Goal: Information Seeking & Learning: Learn about a topic

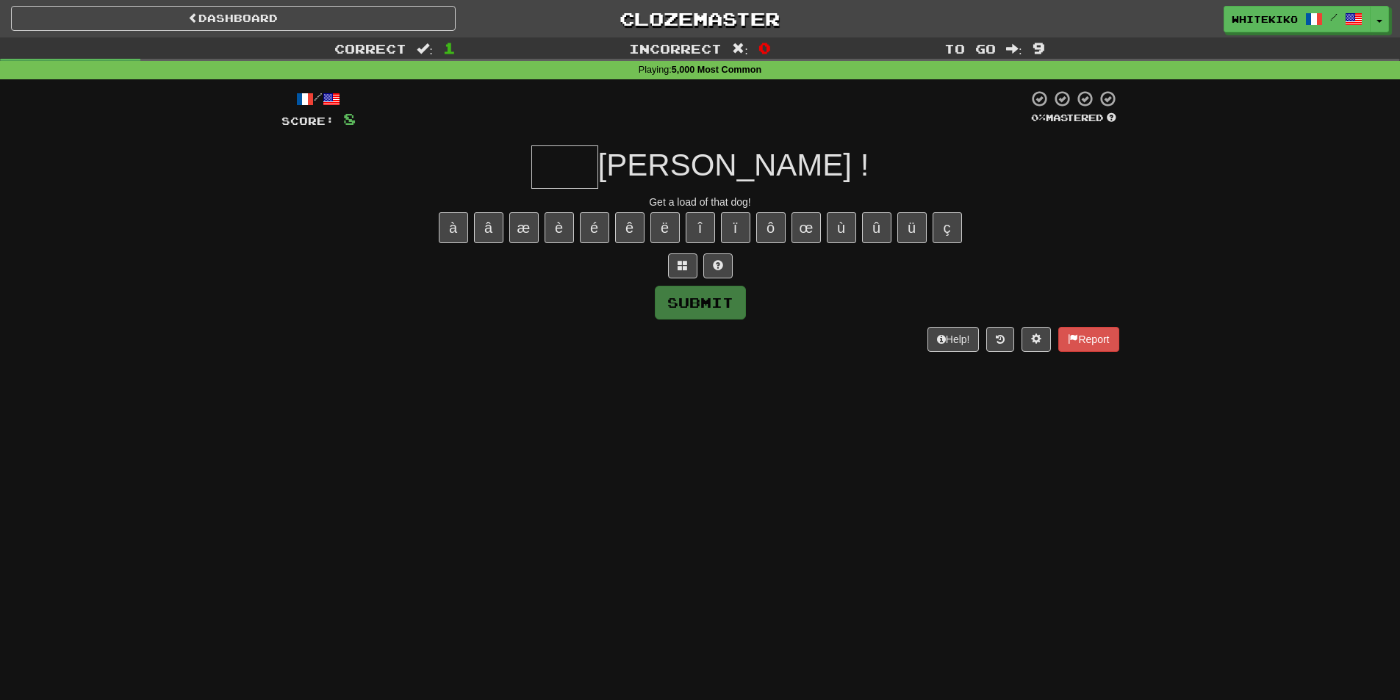
click at [598, 175] on input "text" at bounding box center [564, 166] width 67 height 43
type input "*"
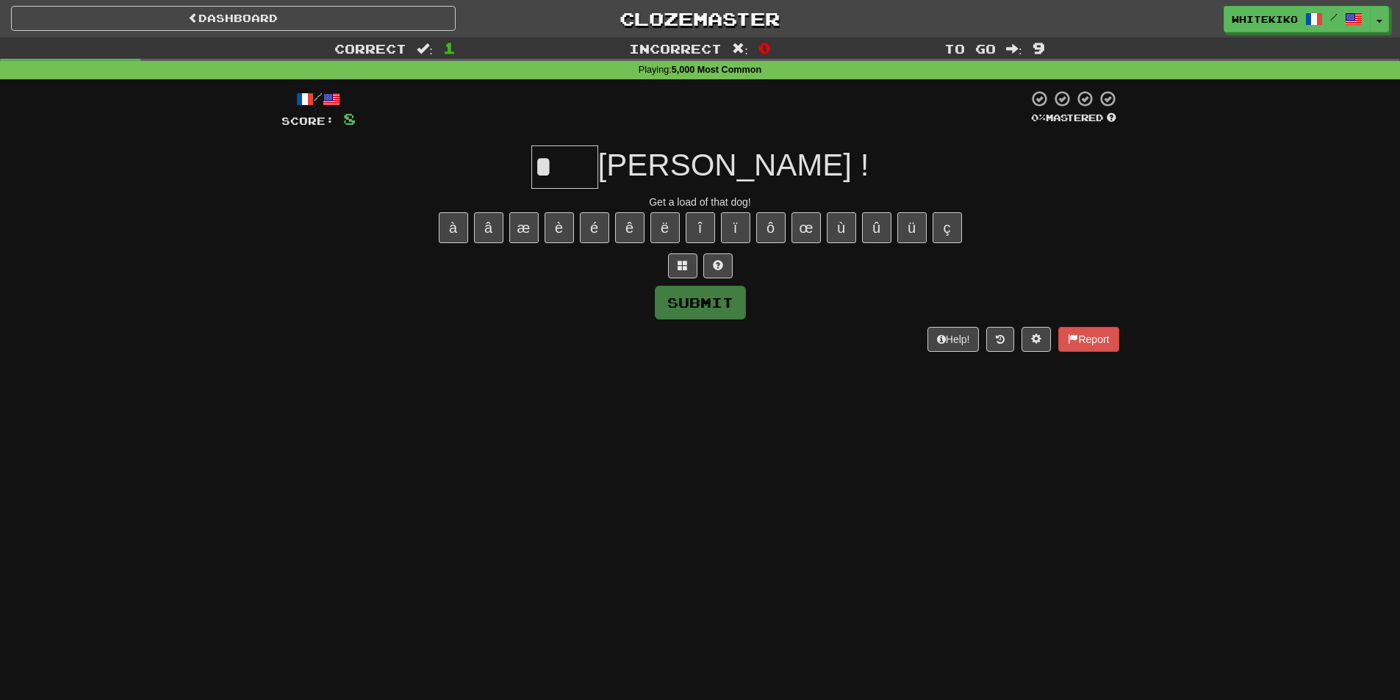
type input "****"
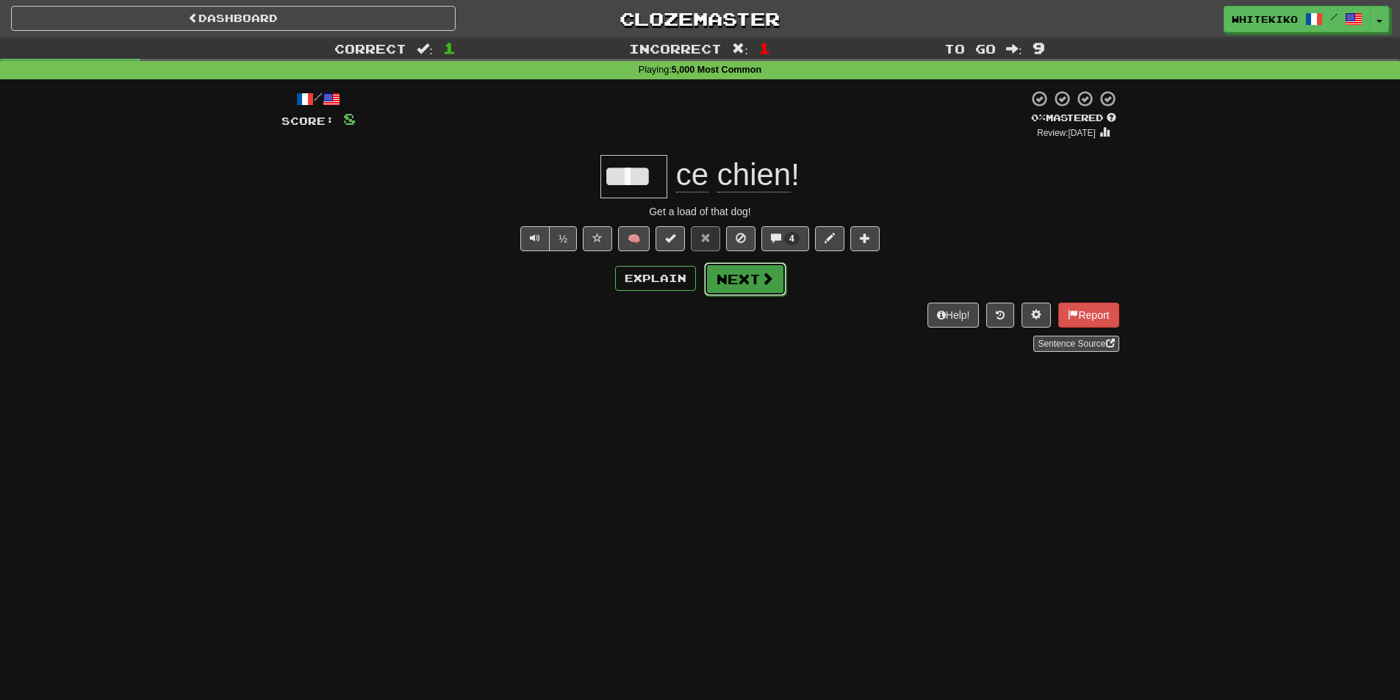
click at [769, 273] on span at bounding box center [766, 278] width 13 height 13
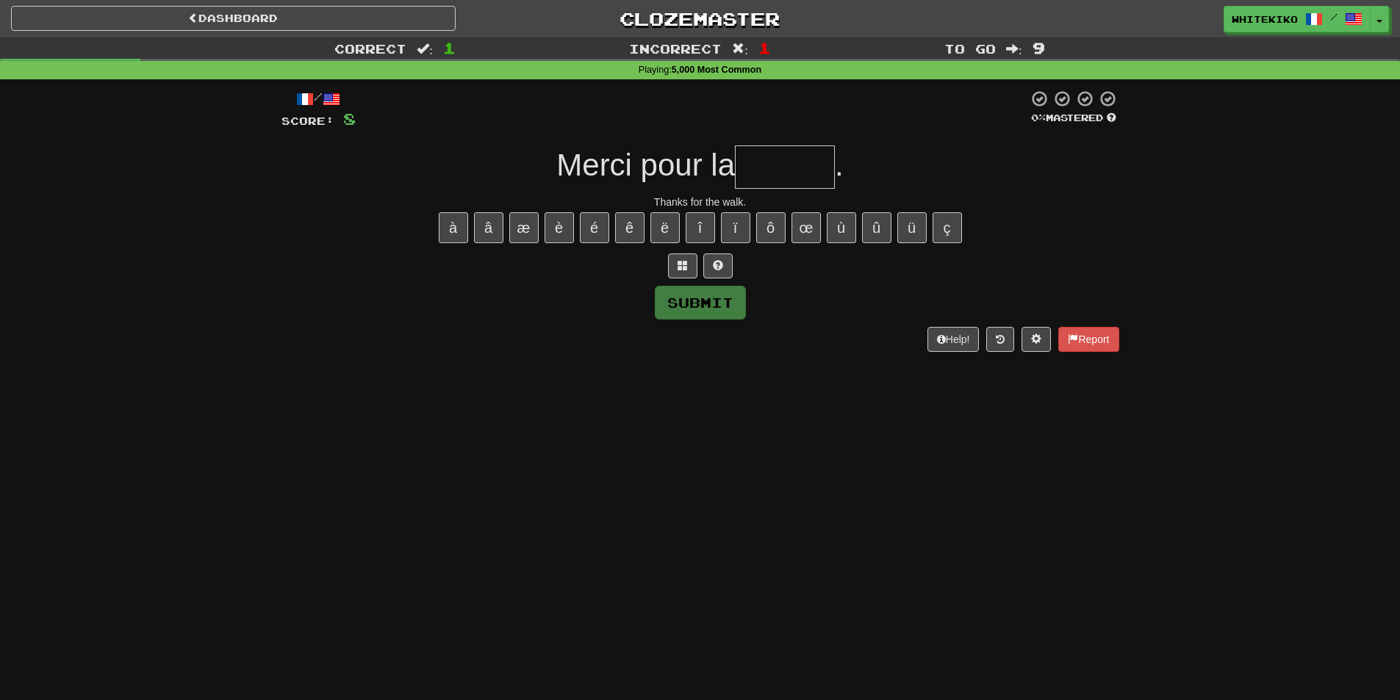
type input "*"
type input "*********"
type input "*"
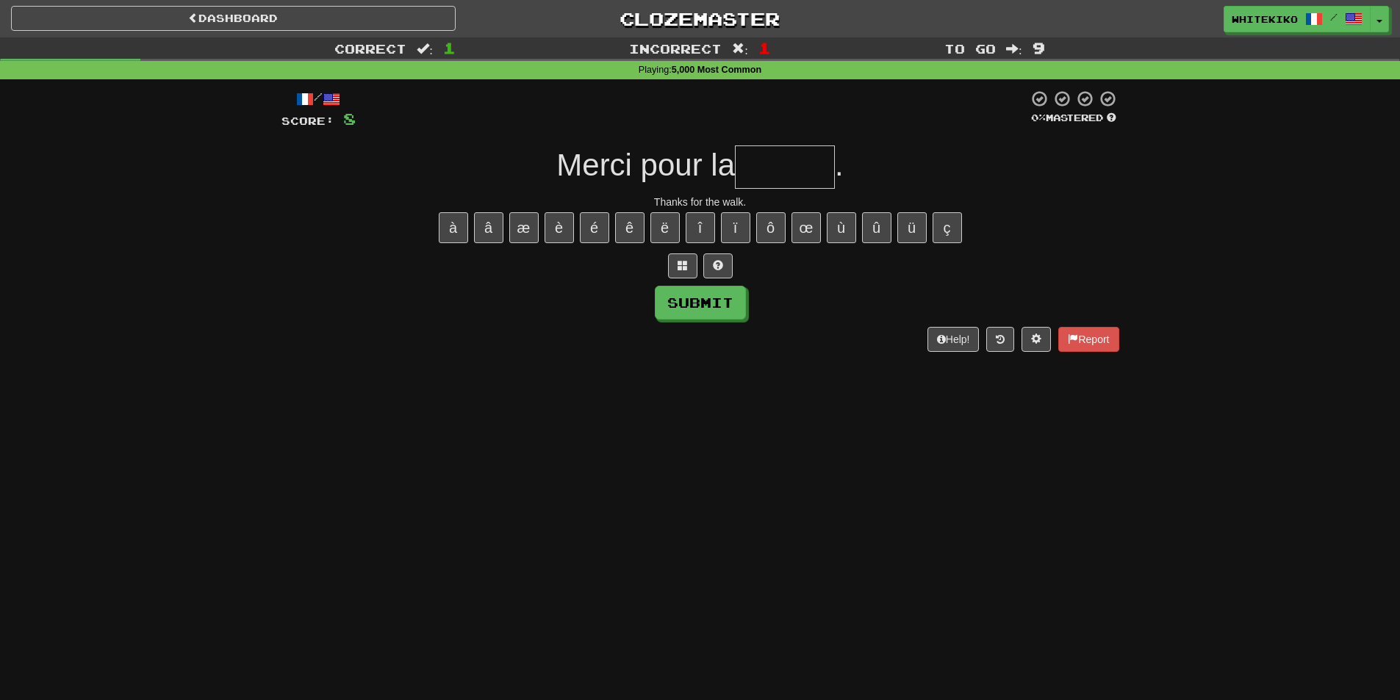
type input "*"
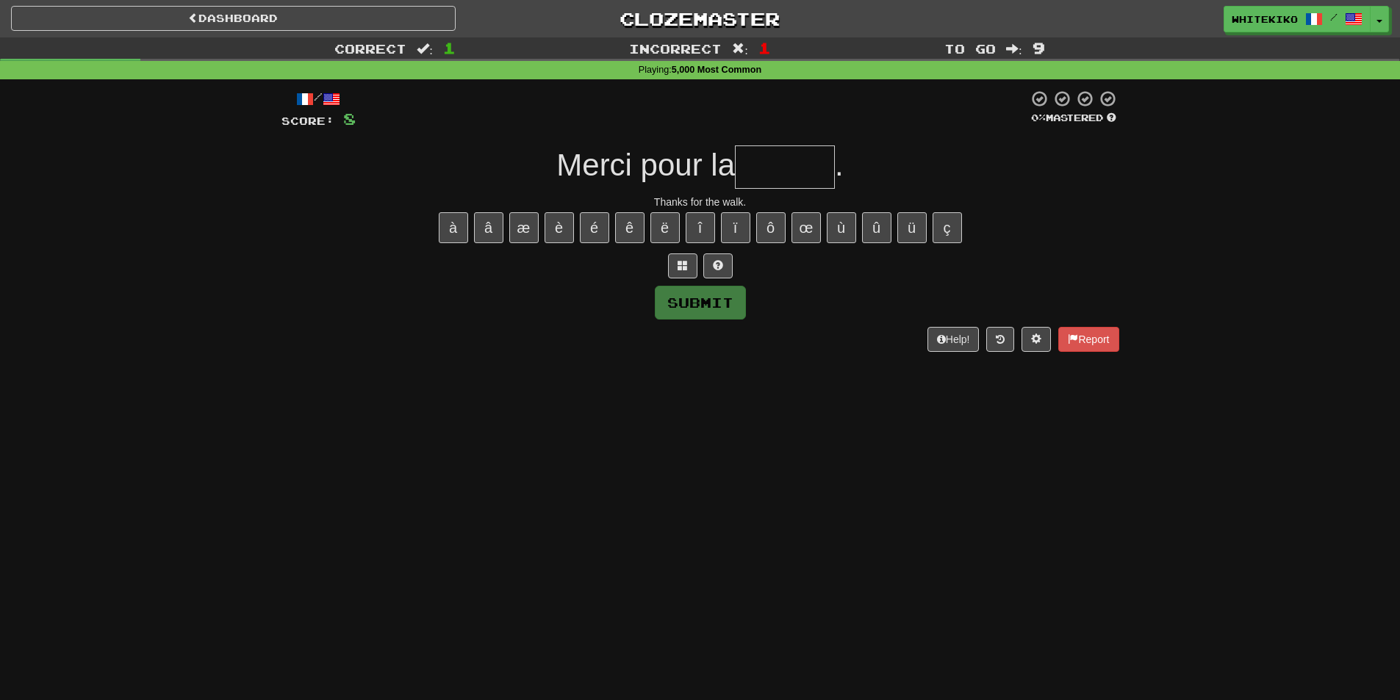
type input "*"
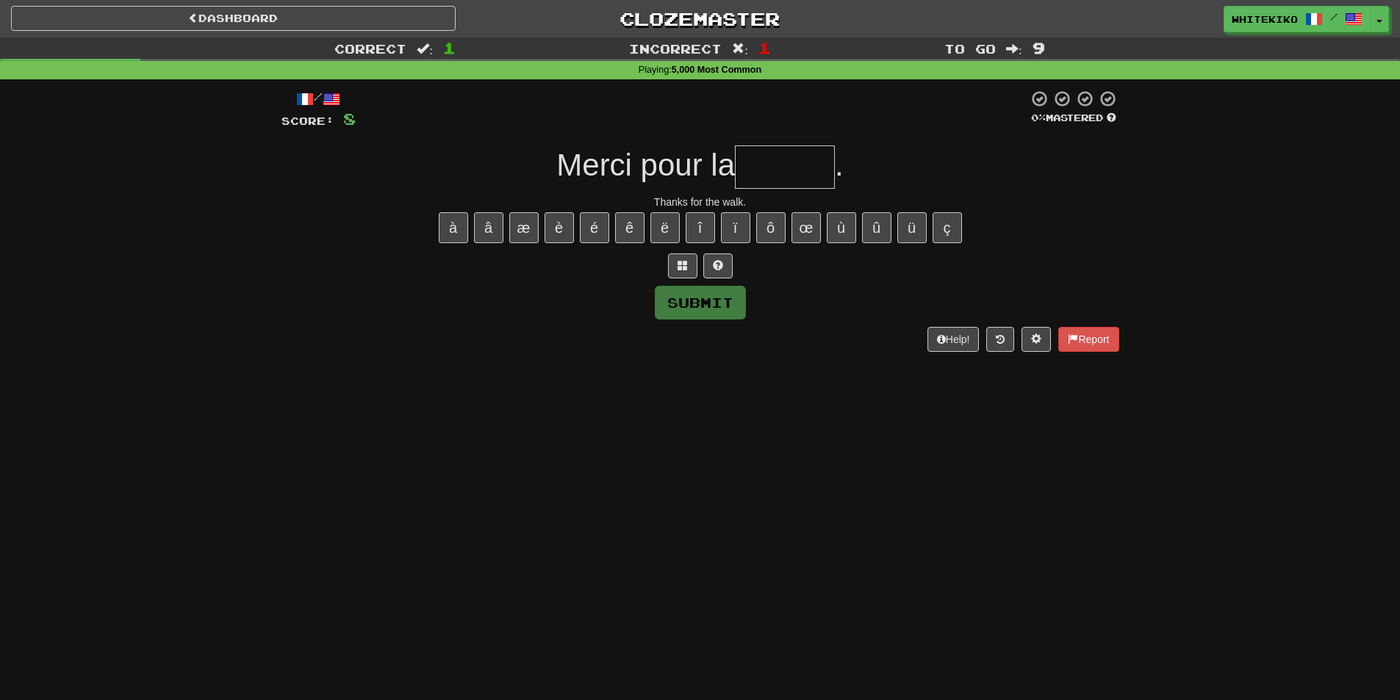
type input "*"
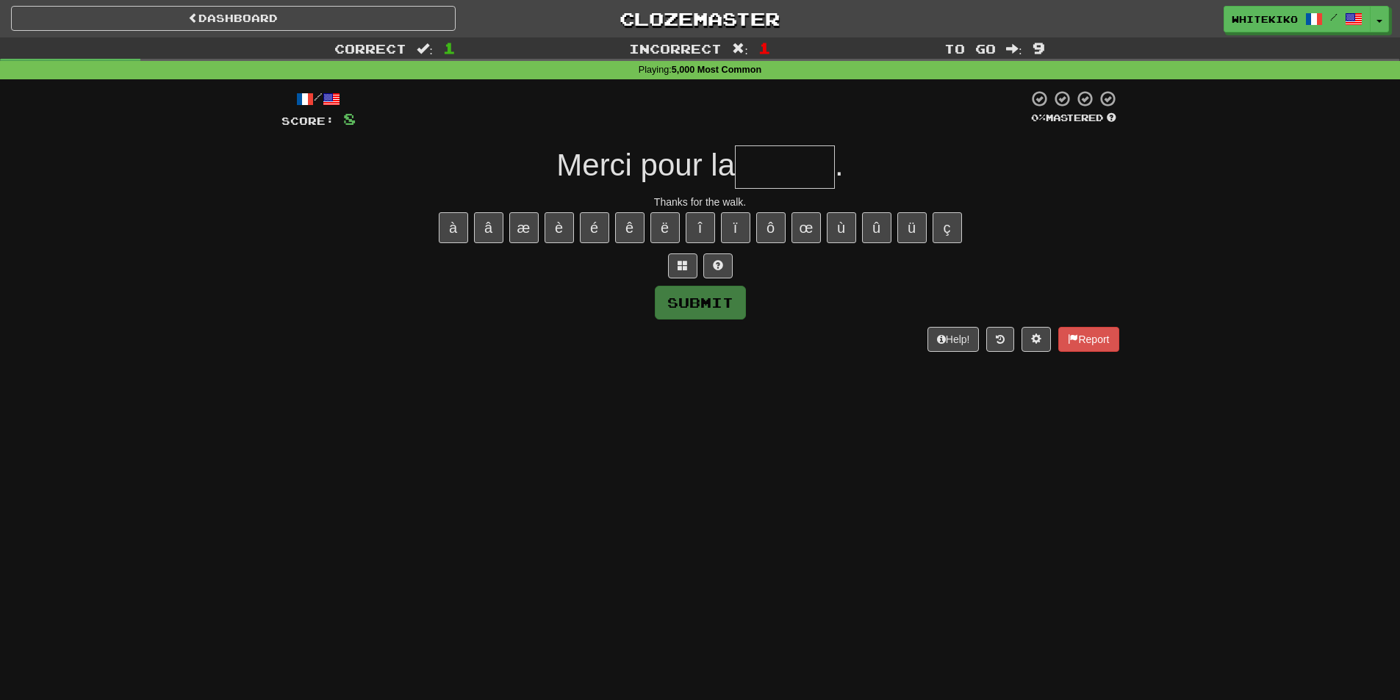
type input "*"
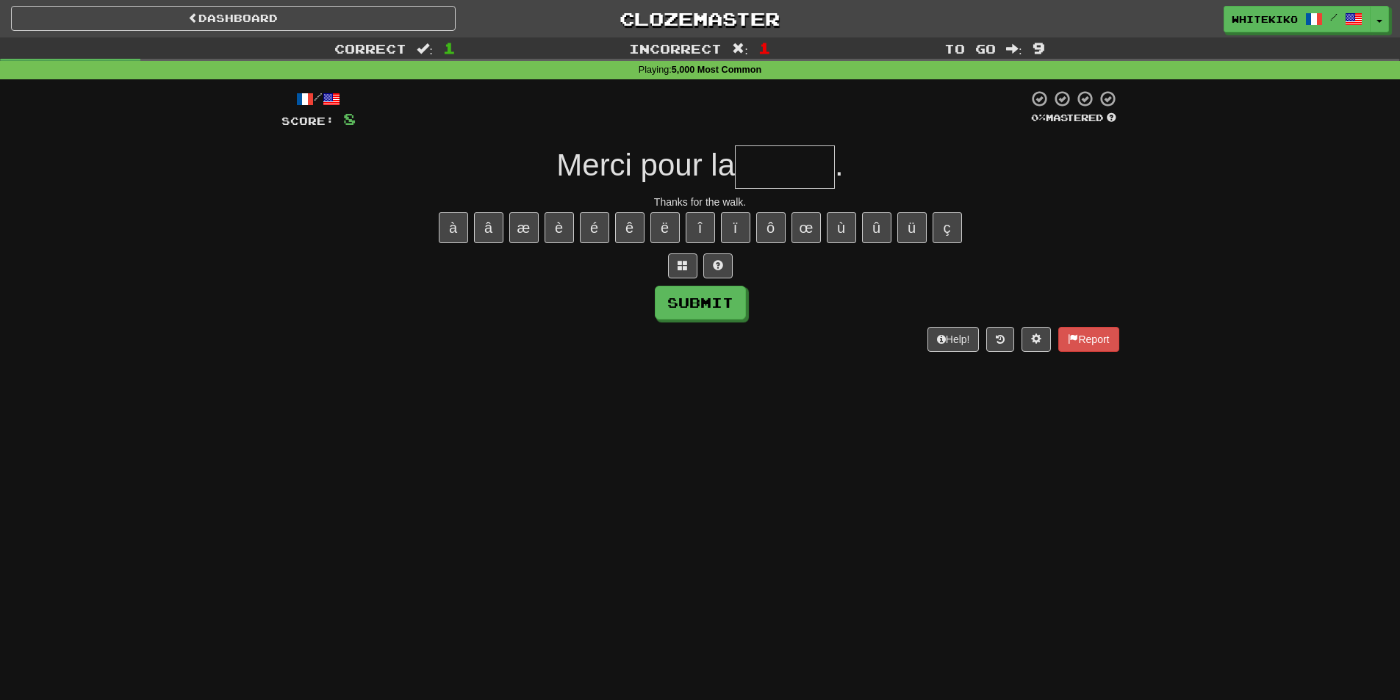
type input "*"
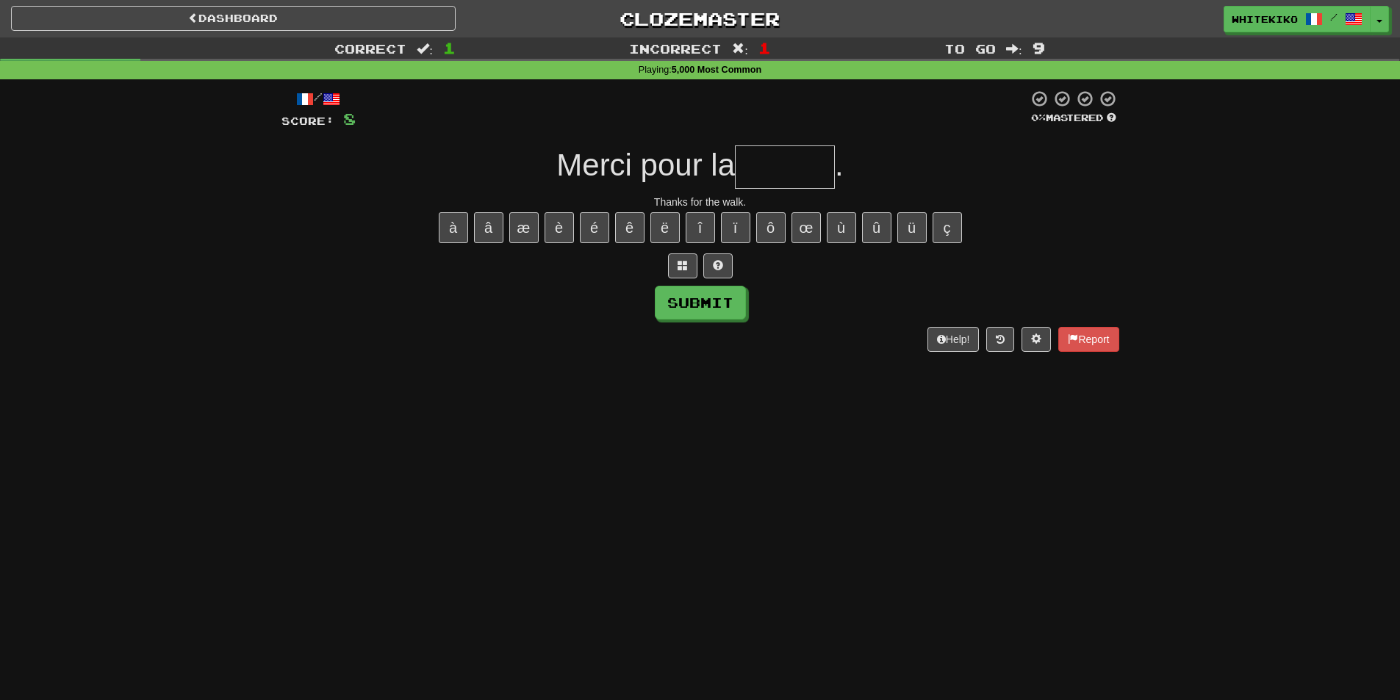
type input "*"
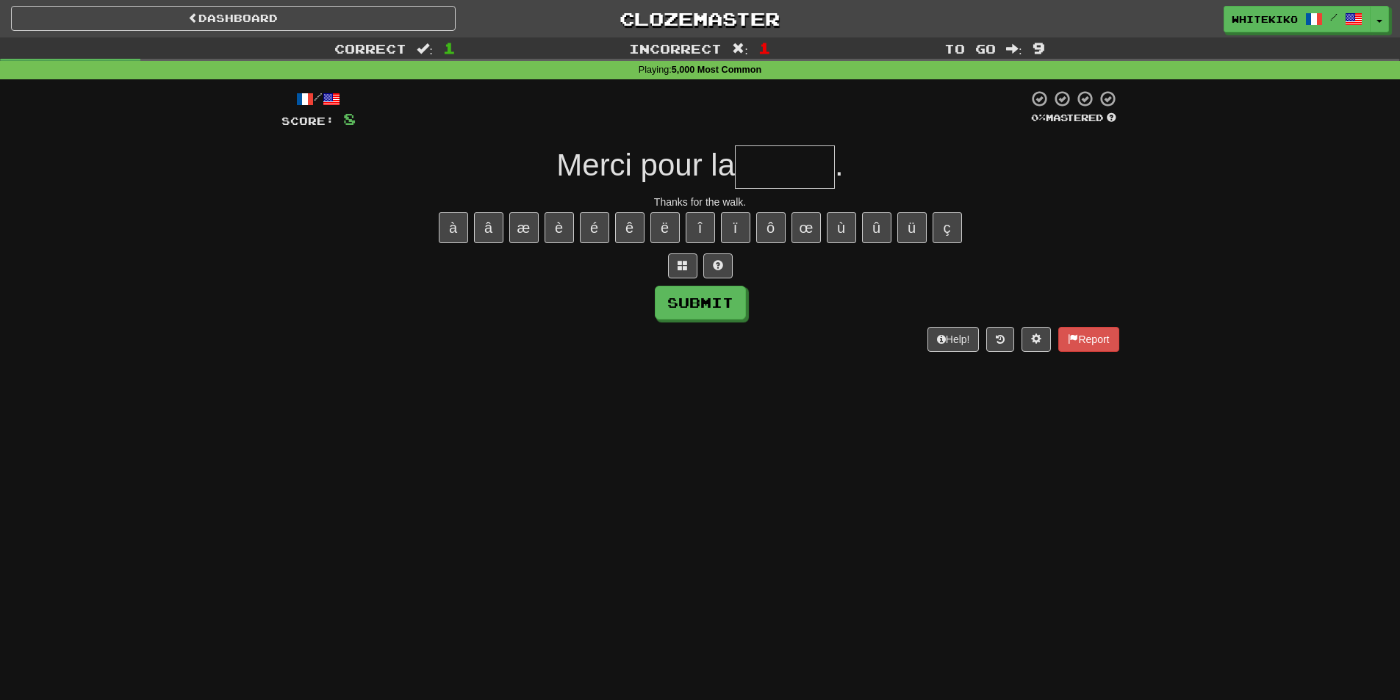
type input "*"
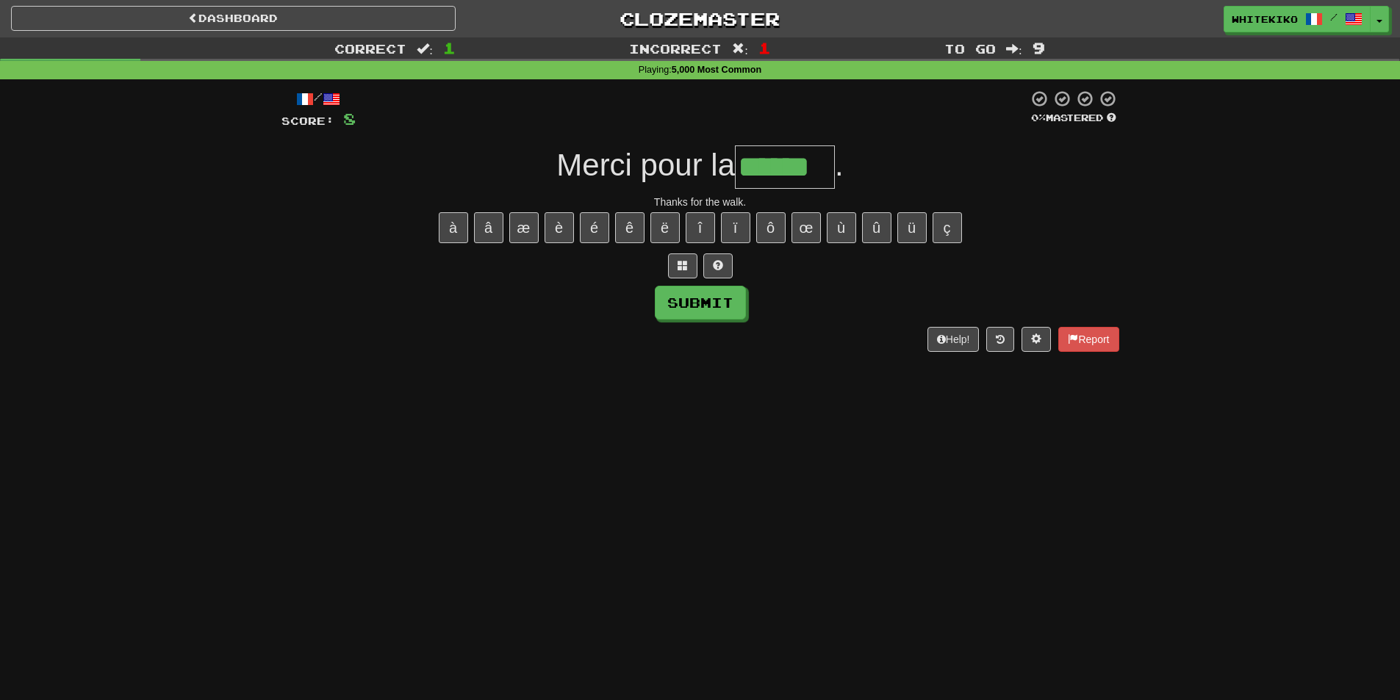
type input "******"
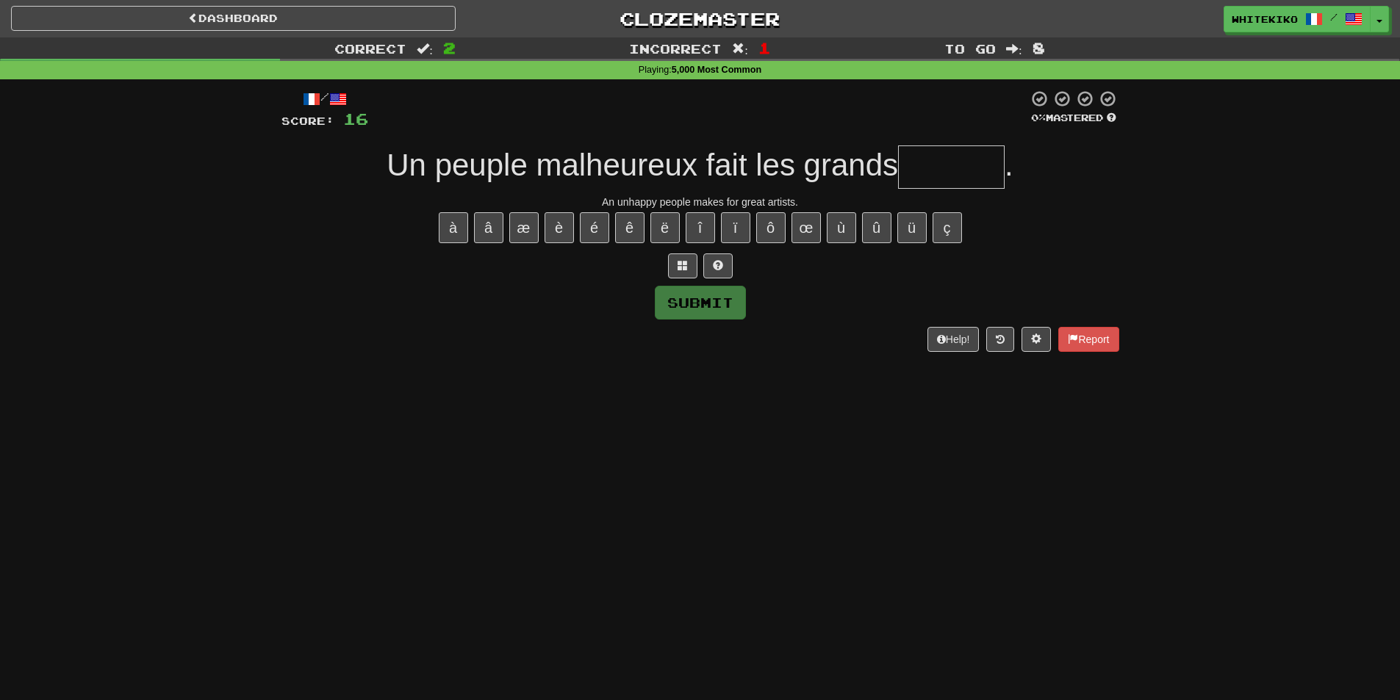
drag, startPoint x: 0, startPoint y: 500, endPoint x: 467, endPoint y: 165, distance: 574.5
click at [4, 497] on div "Dashboard Clozemaster whitekiko / Toggle Dropdown Dashboard Leaderboard Activit…" at bounding box center [700, 350] width 1400 height 700
drag, startPoint x: 955, startPoint y: 160, endPoint x: 490, endPoint y: 287, distance: 481.9
click at [942, 165] on input "text" at bounding box center [951, 166] width 107 height 43
type input "********"
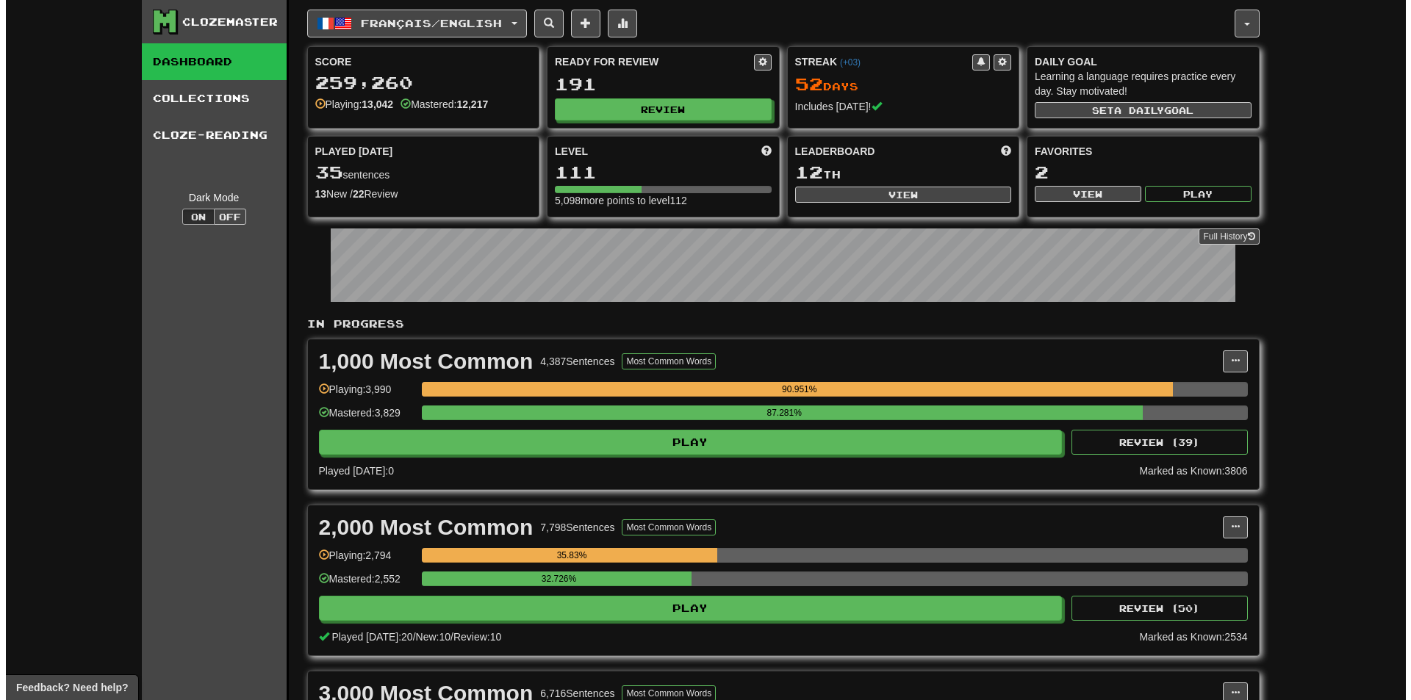
scroll to position [441, 0]
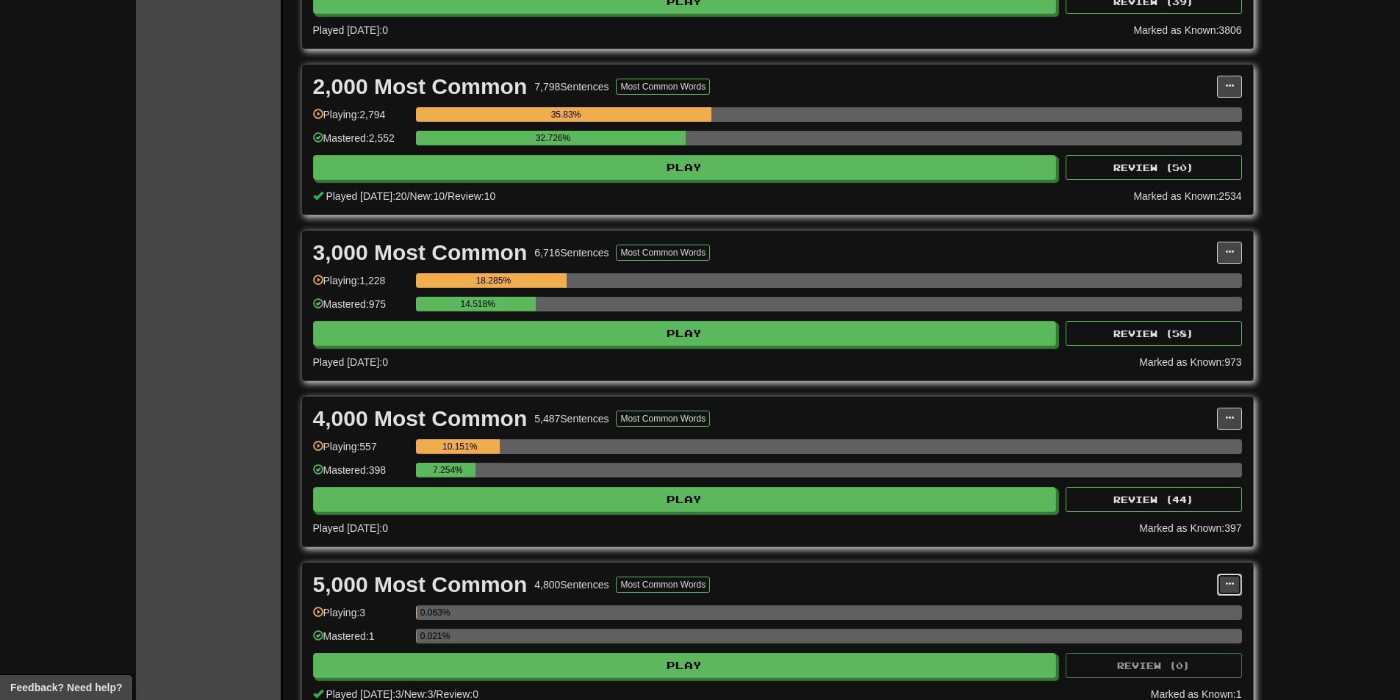
click at [1236, 584] on button at bounding box center [1229, 585] width 25 height 22
click at [1205, 608] on span "Manage Sentences" at bounding box center [1167, 611] width 89 height 12
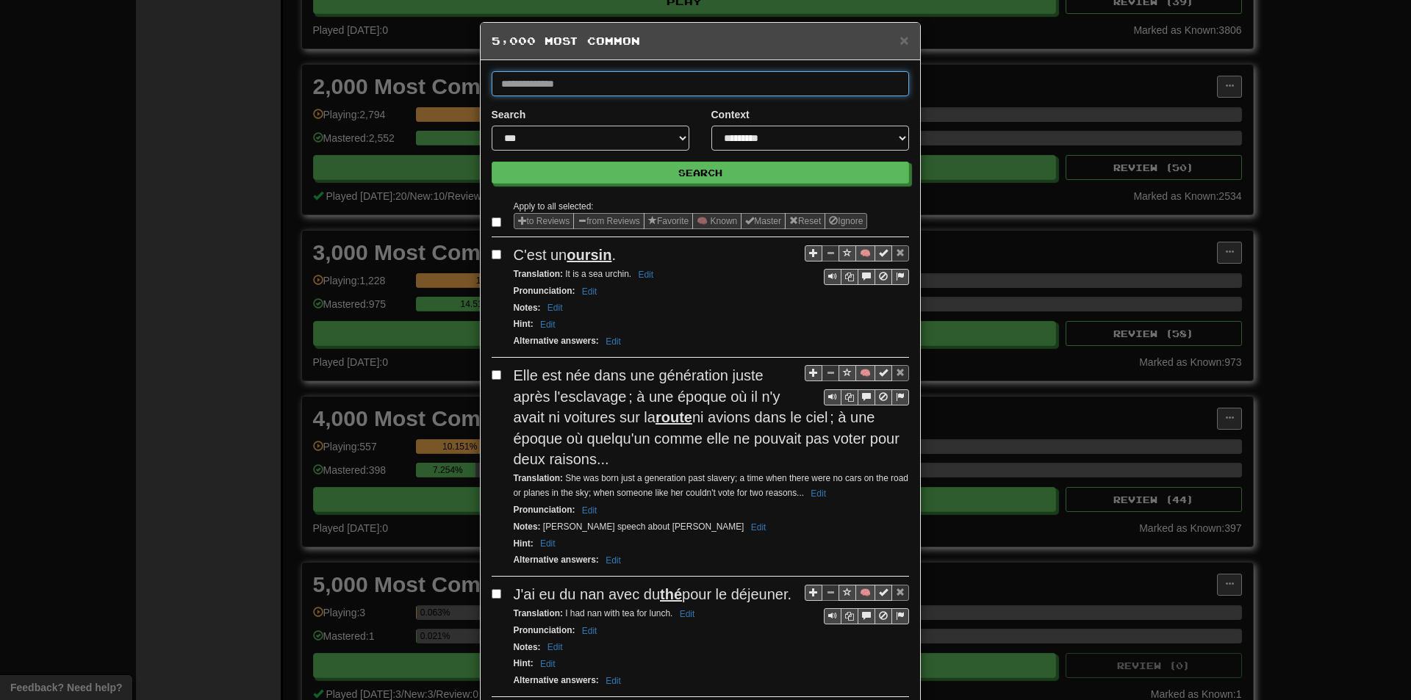
click at [608, 76] on input "text" at bounding box center [700, 83] width 417 height 25
type input "********"
click at [492, 162] on button "Search" at bounding box center [700, 173] width 417 height 22
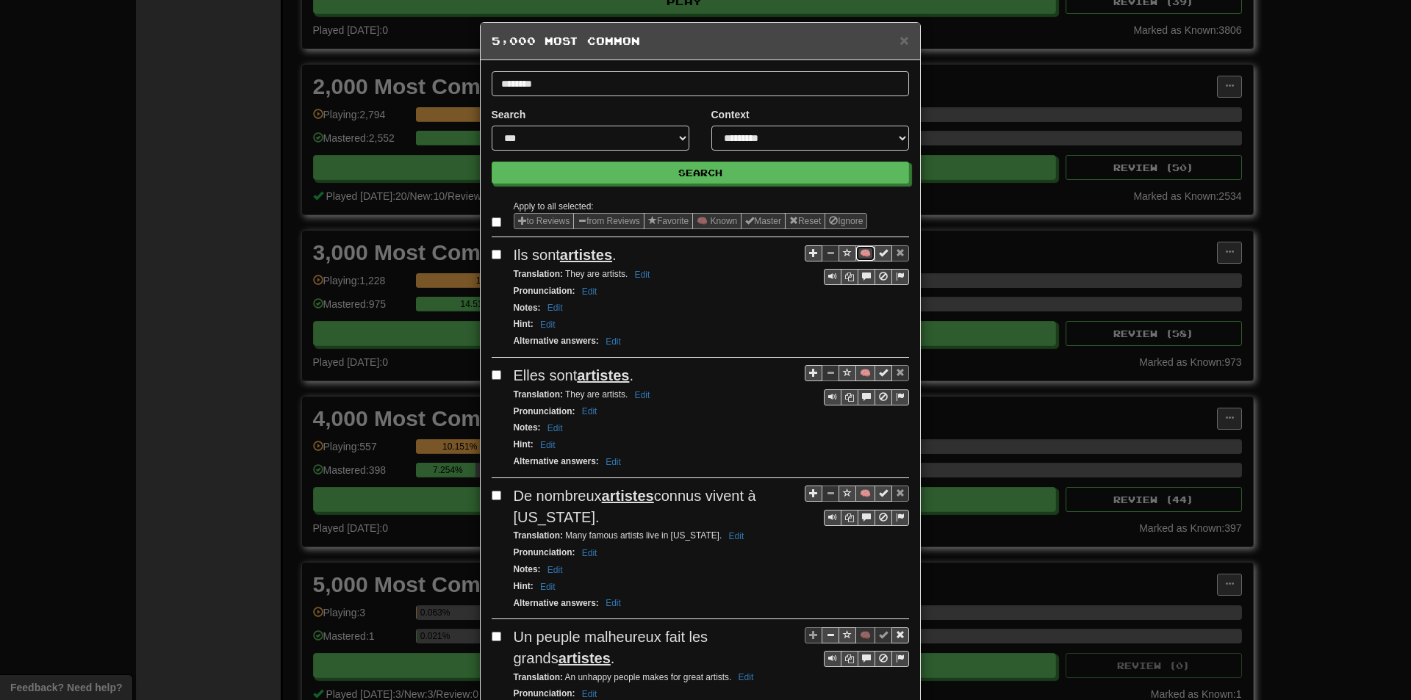
click at [862, 256] on button "🧠" at bounding box center [865, 253] width 20 height 16
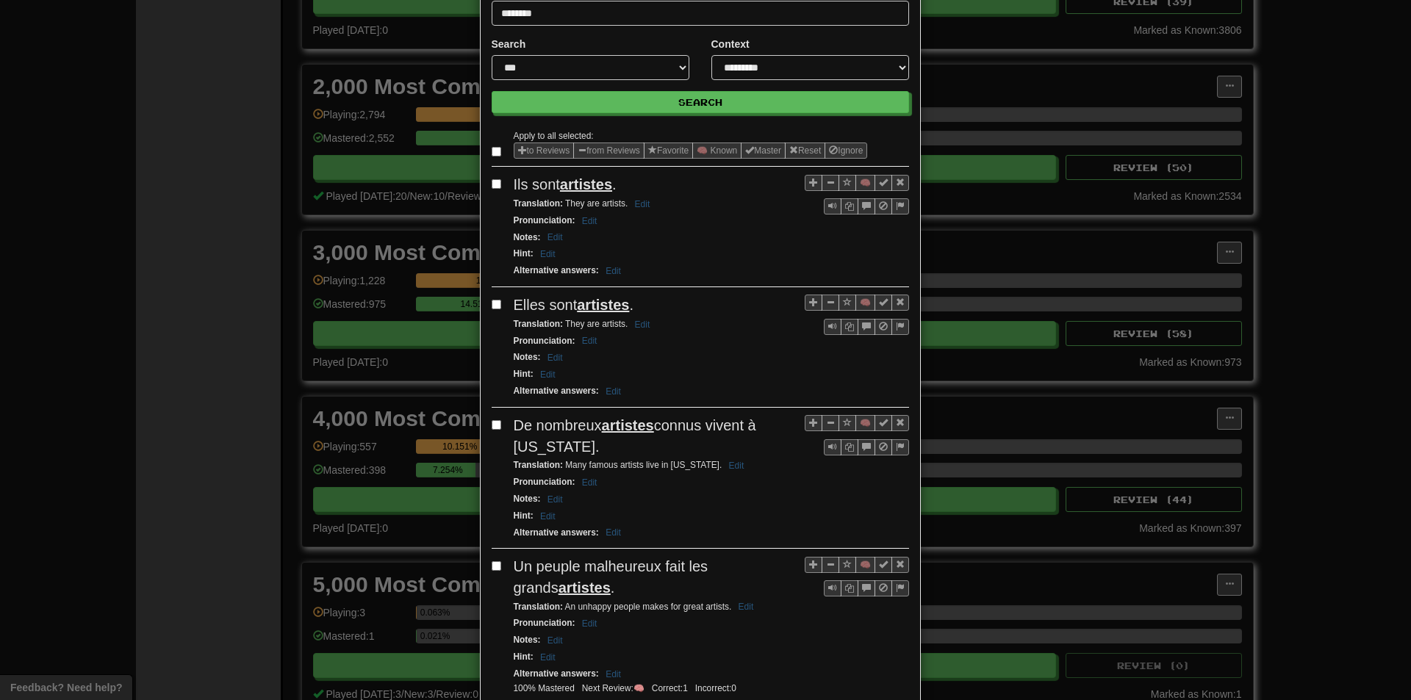
scroll to position [73, 0]
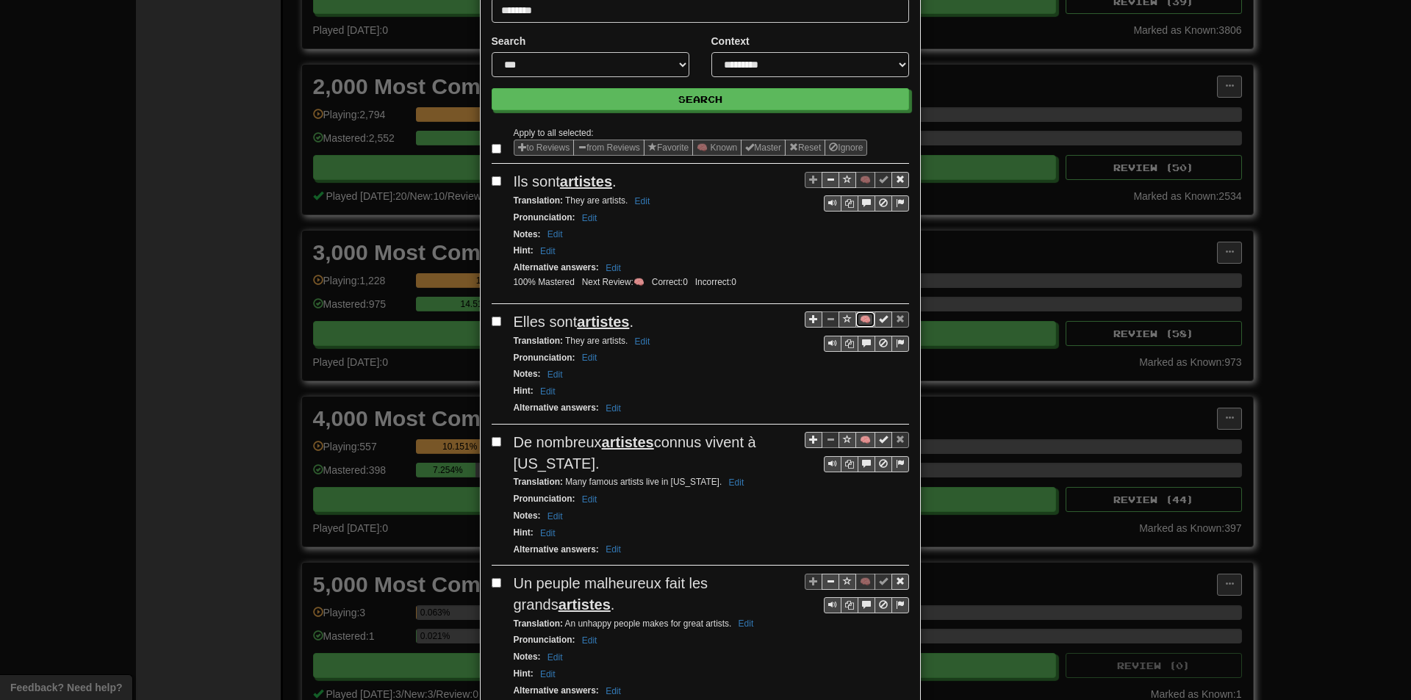
click at [858, 316] on button "🧠" at bounding box center [865, 320] width 20 height 16
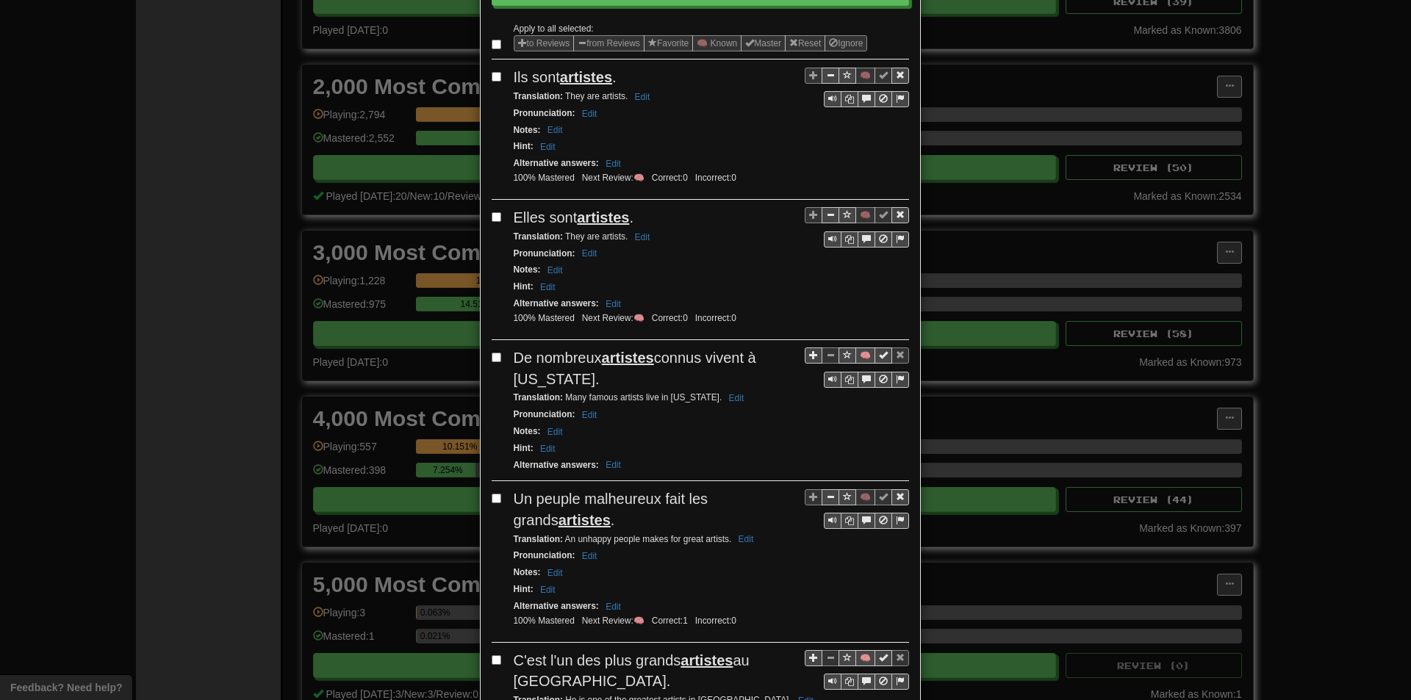
scroll to position [220, 0]
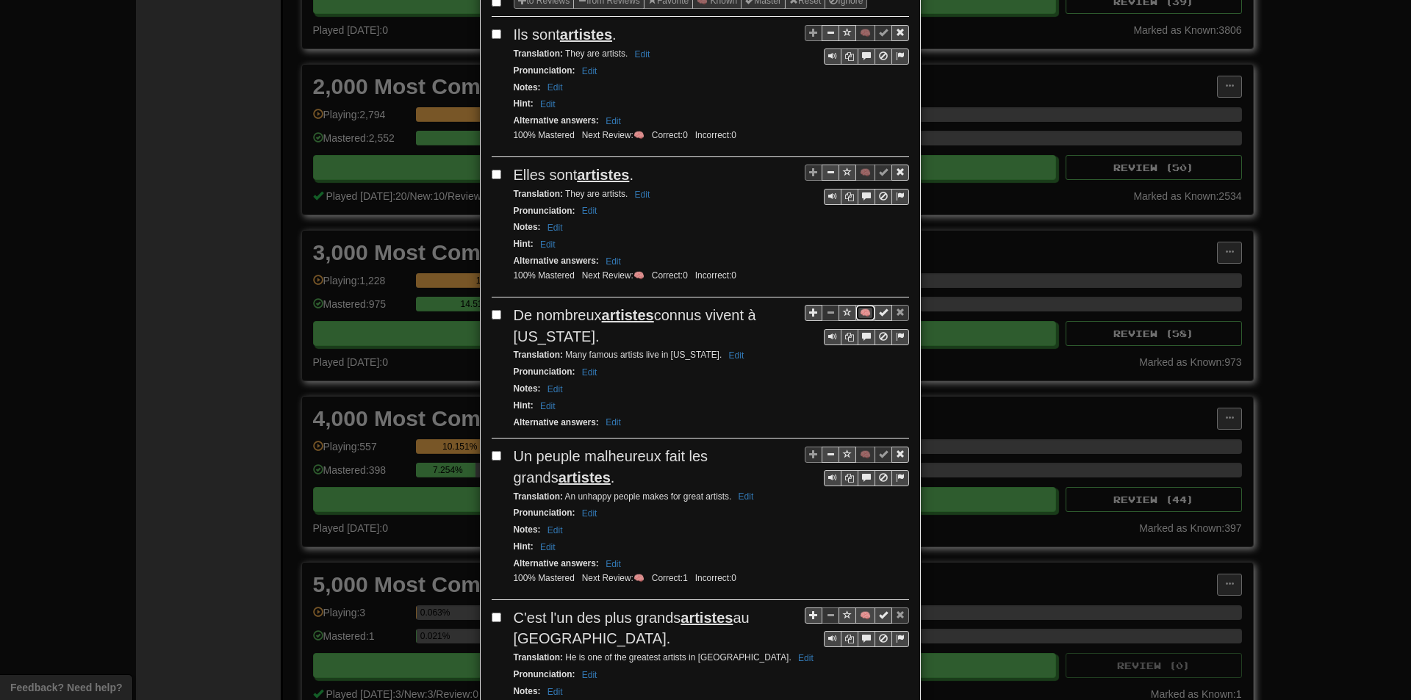
click at [855, 311] on button "🧠" at bounding box center [865, 313] width 20 height 16
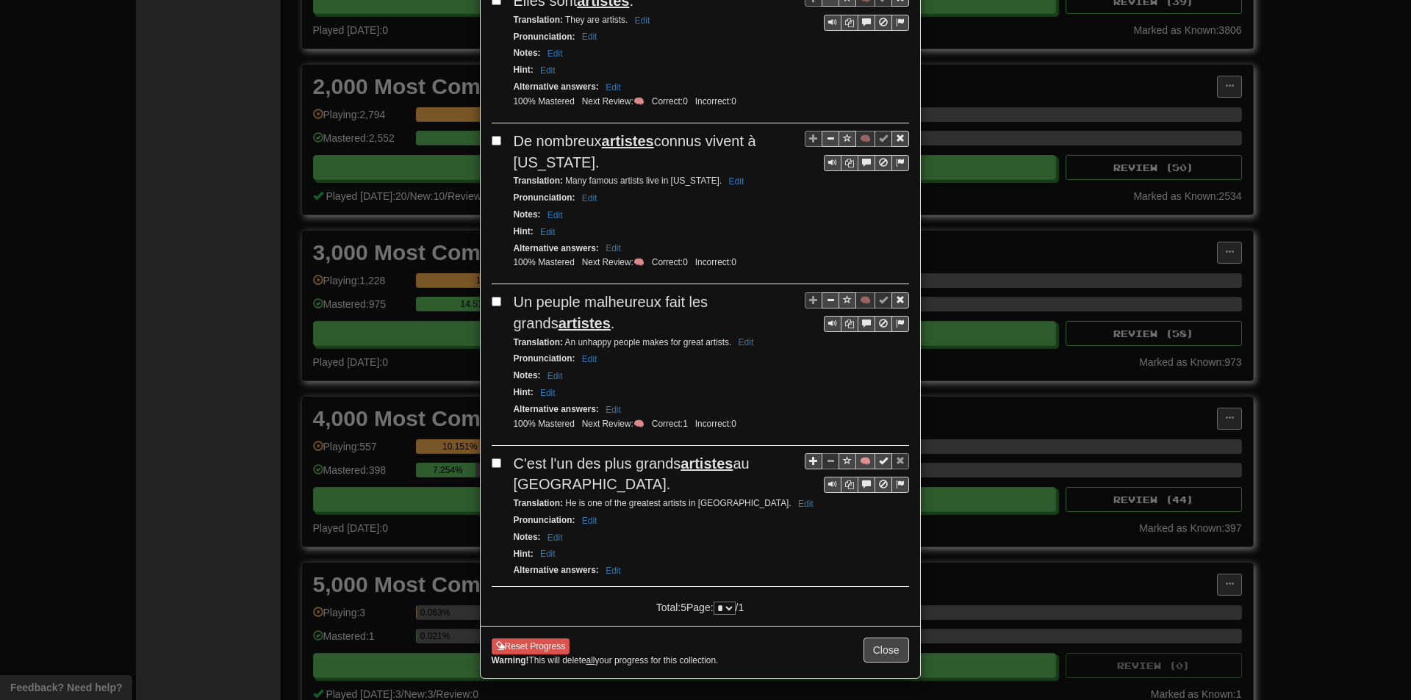
scroll to position [396, 0]
click at [855, 458] on button "🧠" at bounding box center [865, 461] width 20 height 16
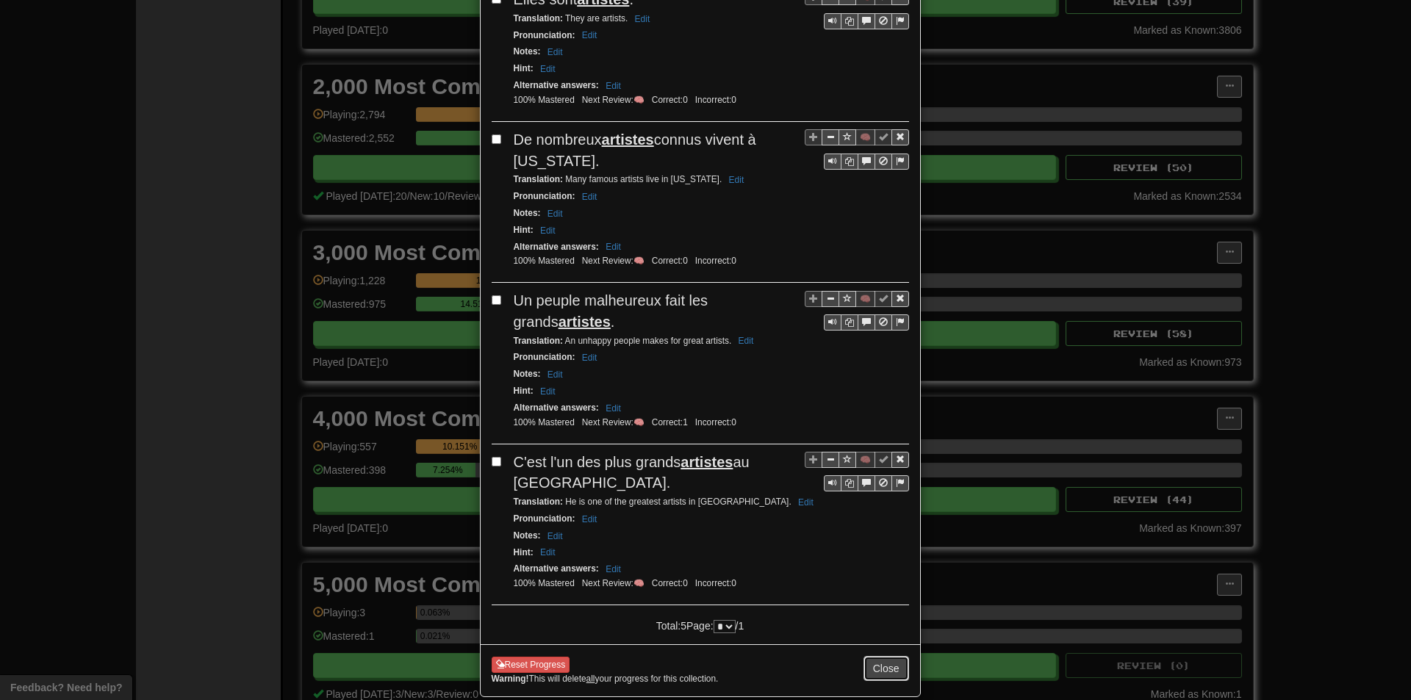
click at [884, 676] on button "Close" at bounding box center [886, 668] width 46 height 25
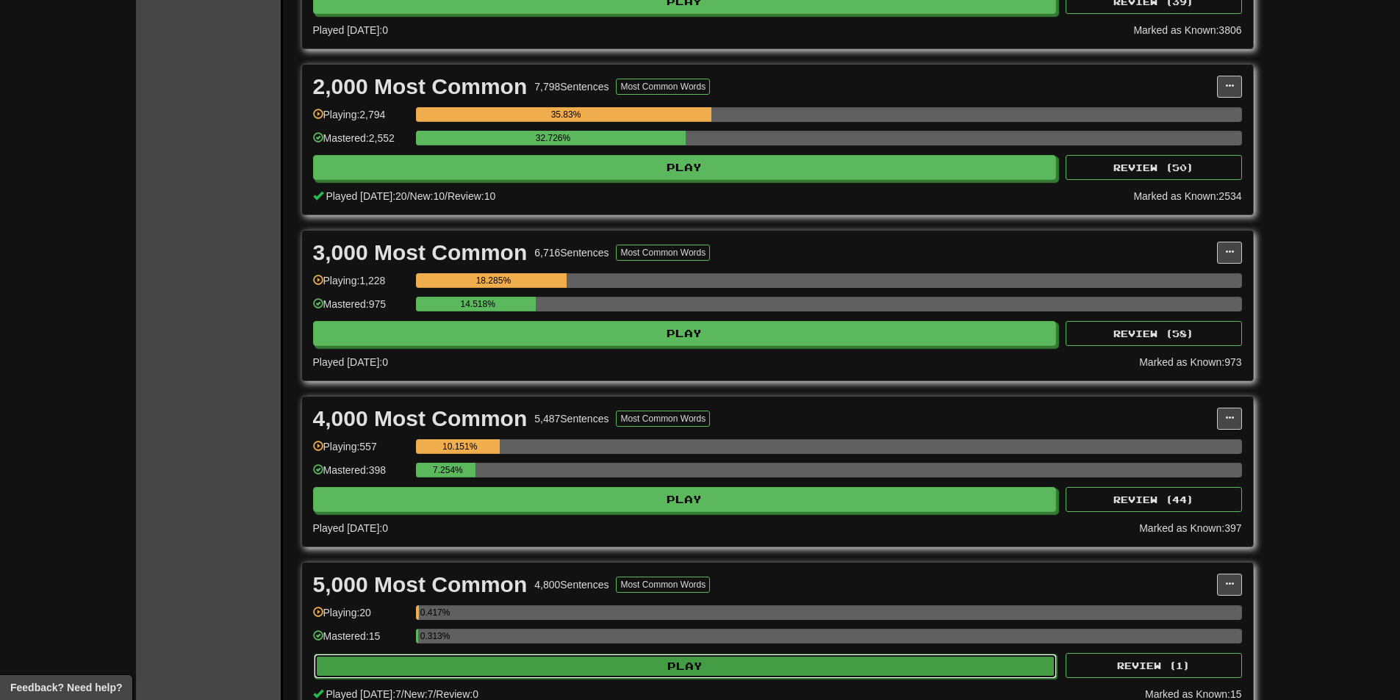
click at [530, 673] on button "Play" at bounding box center [686, 666] width 744 height 25
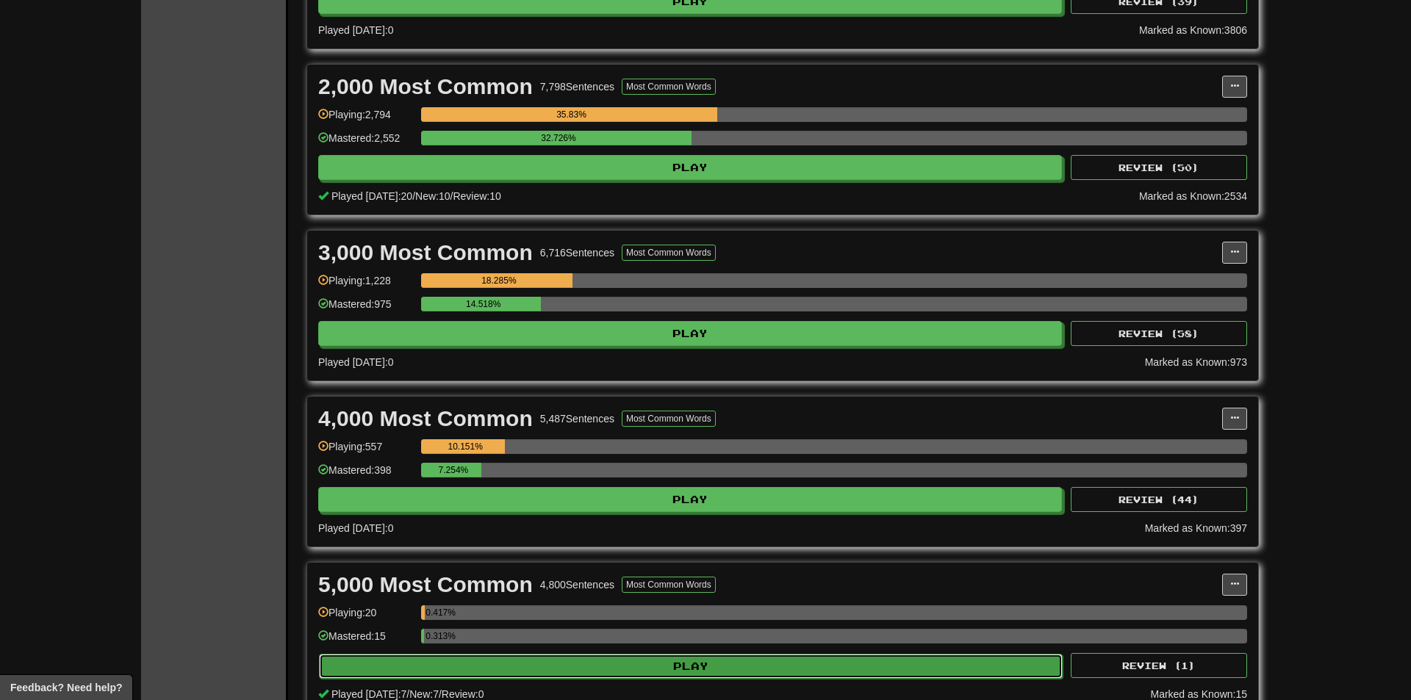
select select "**"
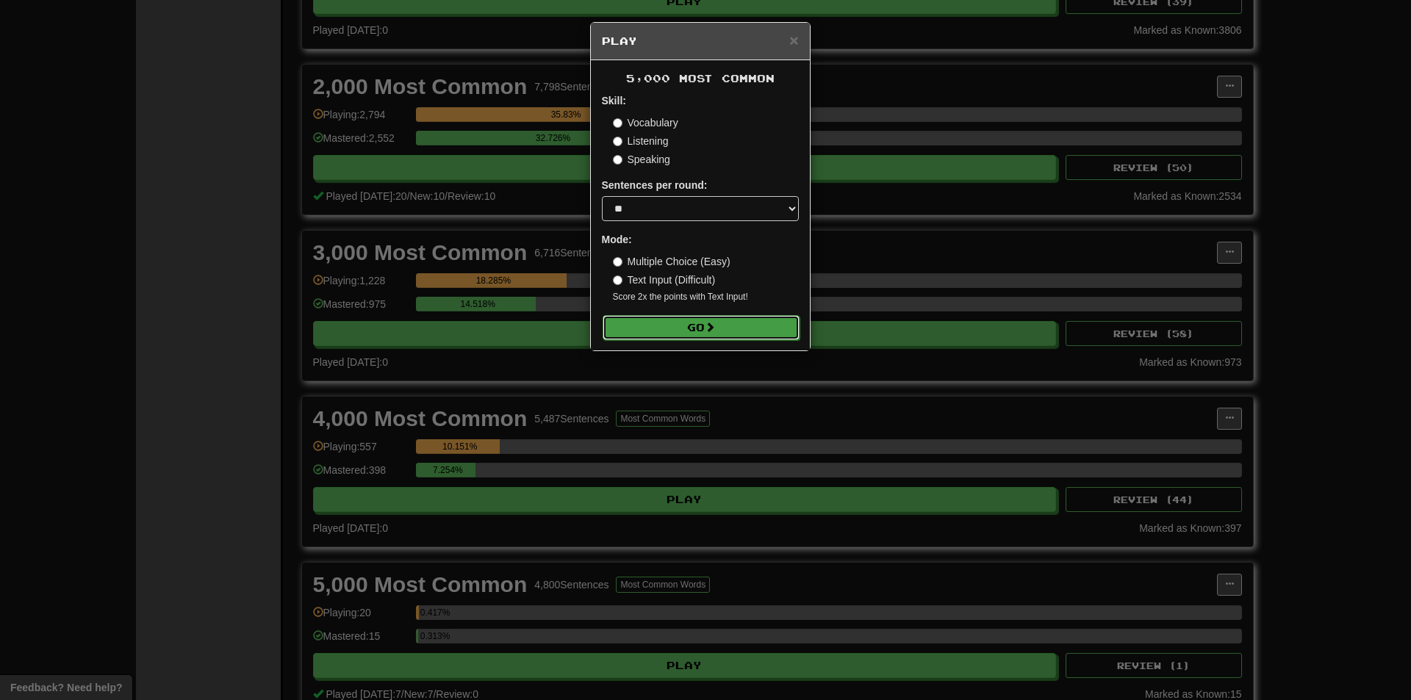
click at [658, 331] on button "Go" at bounding box center [700, 327] width 197 height 25
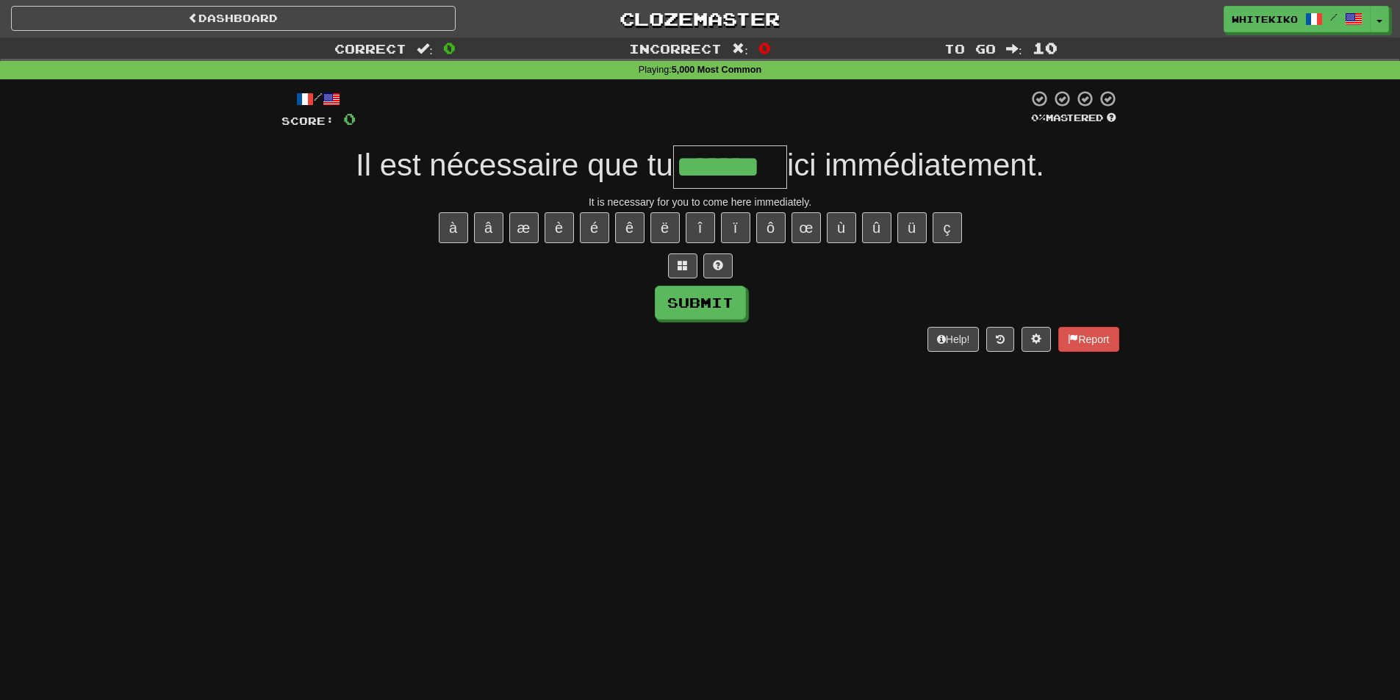
type input "*******"
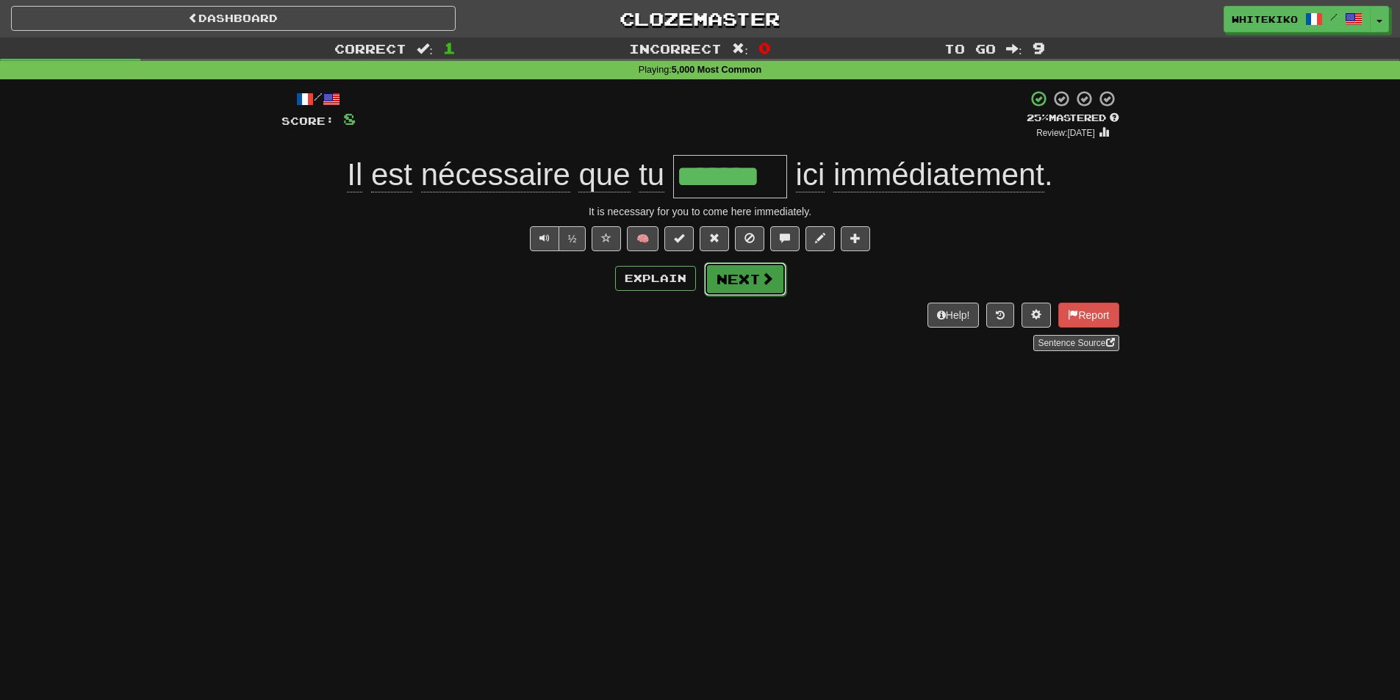
click at [741, 284] on button "Next" at bounding box center [745, 279] width 82 height 34
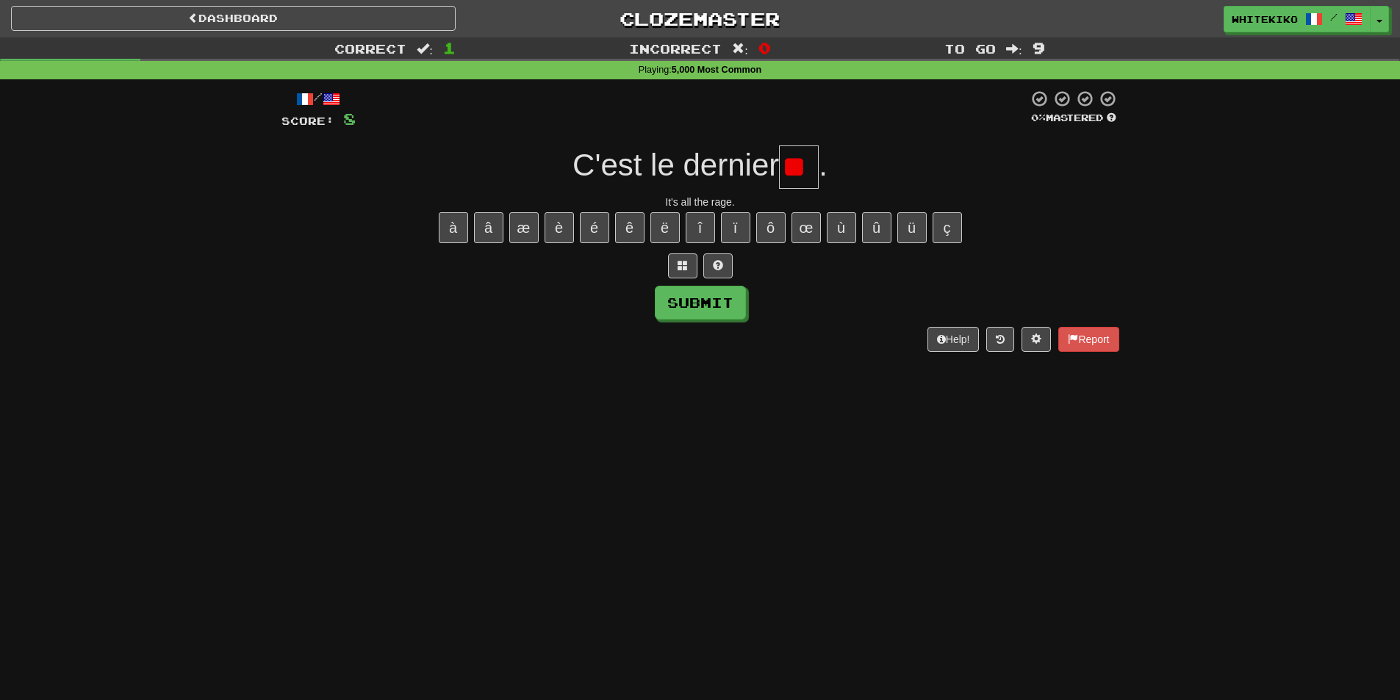
type input "*"
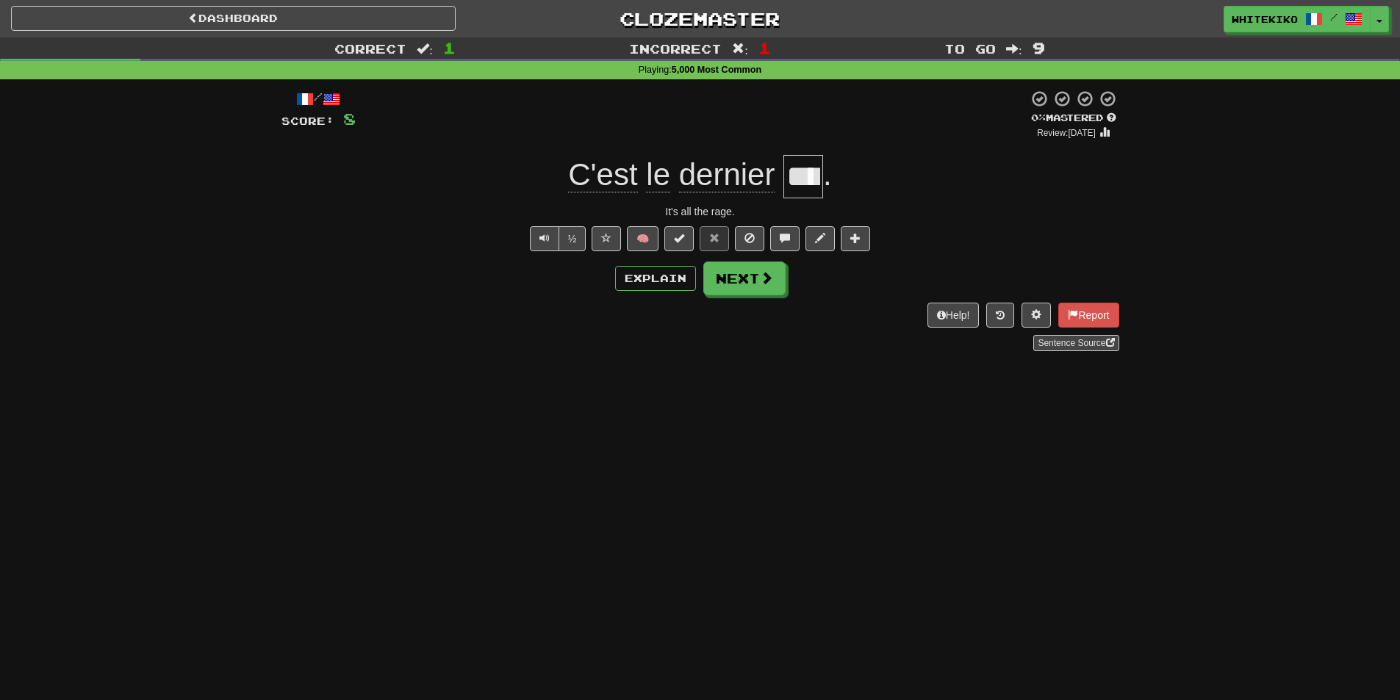
scroll to position [0, 16]
type input "****"
